Goal: Task Accomplishment & Management: Use online tool/utility

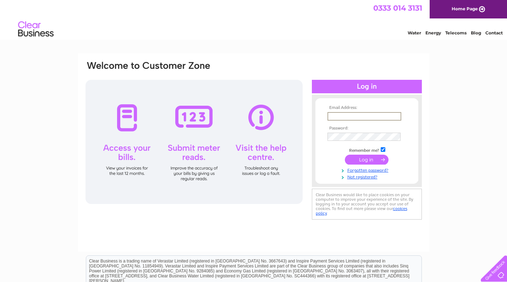
type input "[PERSON_NAME][EMAIL_ADDRESS][DOMAIN_NAME]"
click at [367, 162] on input "submit" at bounding box center [367, 160] width 44 height 10
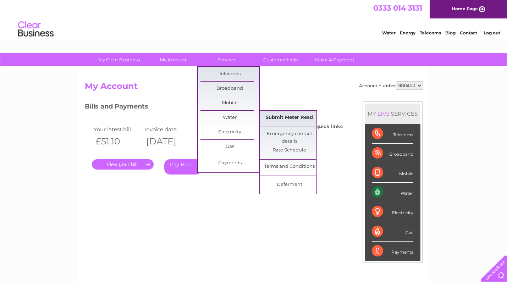
click at [275, 114] on link "Submit Meter Read" at bounding box center [289, 118] width 59 height 14
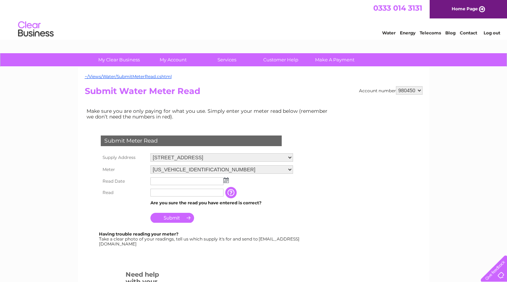
click at [227, 183] on img at bounding box center [226, 180] width 5 height 6
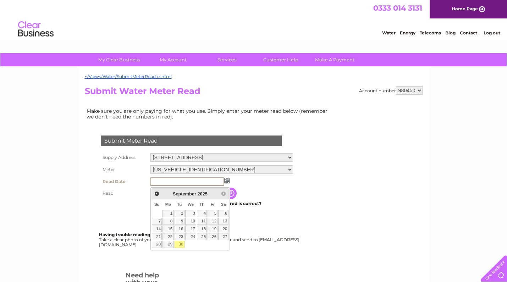
click at [181, 243] on link "30" at bounding box center [180, 244] width 10 height 7
type input "2025/09/30"
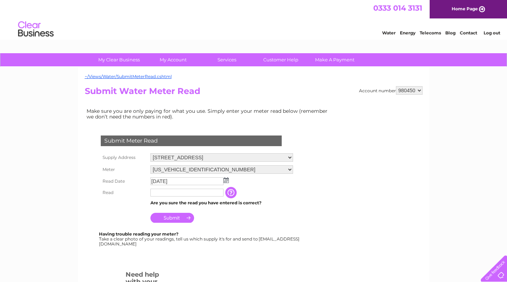
click at [160, 196] on input "text" at bounding box center [187, 193] width 73 height 8
type input "3910"
click at [185, 223] on input "Submit" at bounding box center [173, 219] width 44 height 10
